Goal: Find specific page/section: Find specific page/section

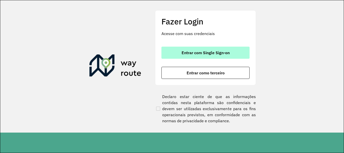
click at [181, 50] on button "Entrar com Single Sign-on" at bounding box center [205, 53] width 88 height 12
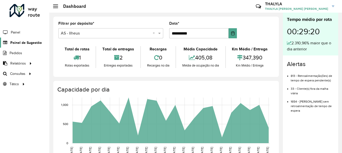
click at [24, 41] on span "Painel de Sugestão" at bounding box center [25, 42] width 31 height 5
